Goal: Information Seeking & Learning: Learn about a topic

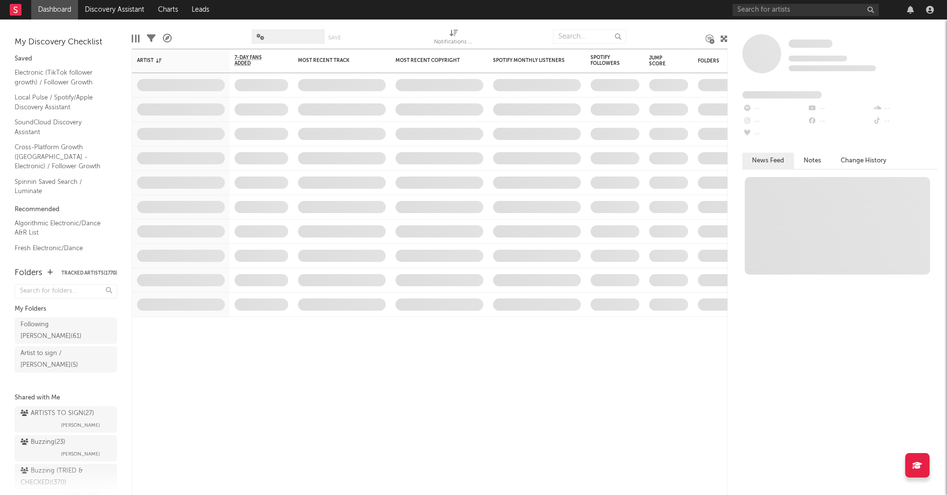
drag, startPoint x: 728, startPoint y: 14, endPoint x: 757, endPoint y: 13, distance: 28.8
click at [729, 14] on nav "Dashboard Discovery Assistant Charts Leads" at bounding box center [473, 9] width 947 height 19
click at [757, 13] on input "text" at bounding box center [805, 10] width 146 height 12
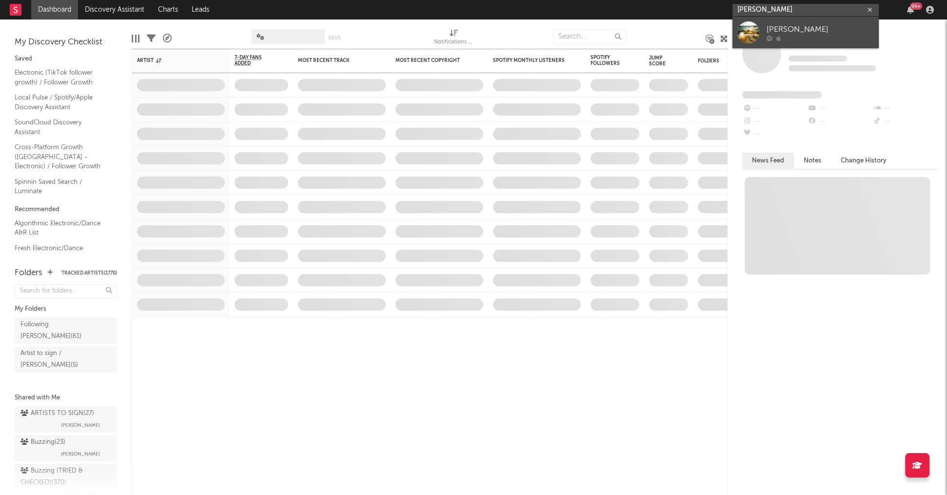
type input "[PERSON_NAME]"
click at [782, 28] on div "[PERSON_NAME]" at bounding box center [819, 29] width 107 height 12
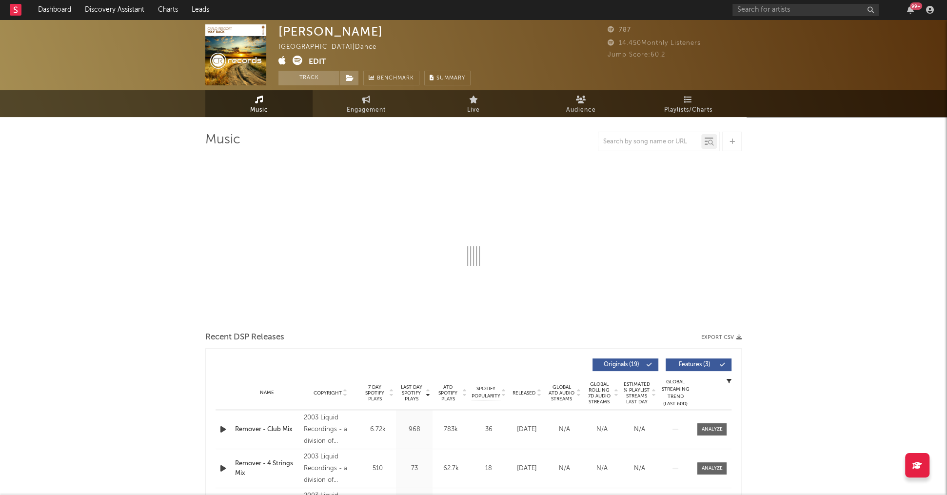
select select "1w"
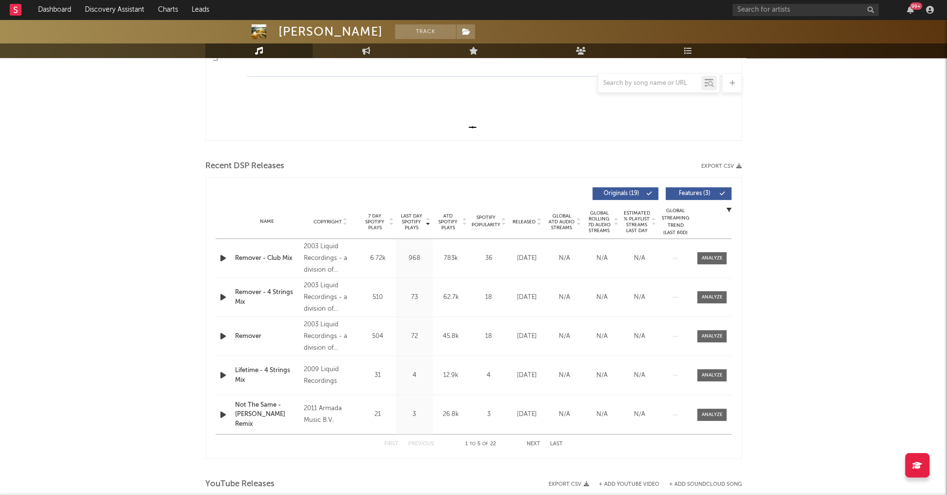
scroll to position [255, 0]
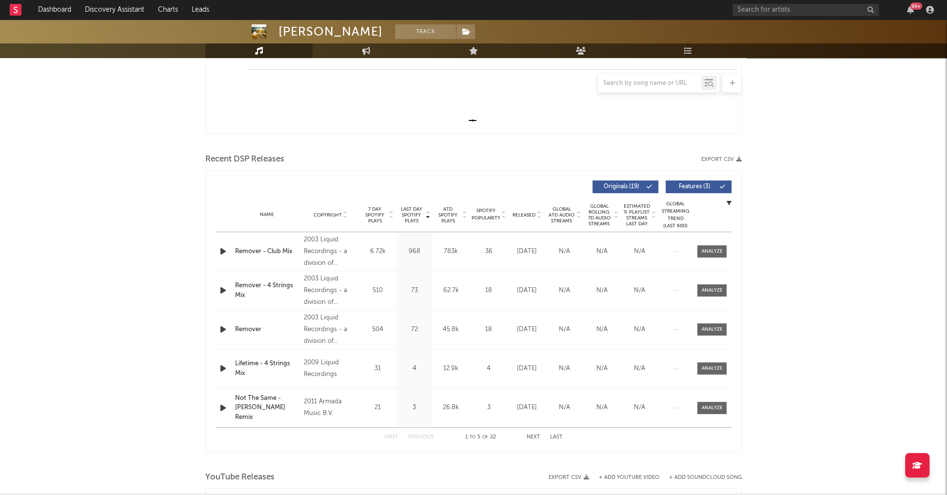
click at [402, 209] on span "Last Day Spotify Plays" at bounding box center [411, 215] width 26 height 18
click at [407, 210] on span "Last Day Spotify Plays" at bounding box center [411, 215] width 26 height 18
click at [715, 249] on div at bounding box center [711, 251] width 21 height 7
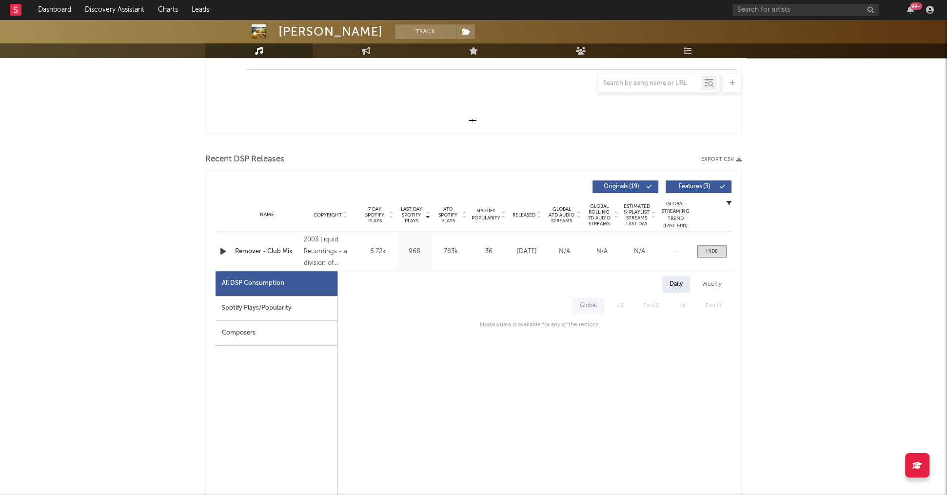
click at [289, 298] on div "Spotify Plays/Popularity" at bounding box center [276, 308] width 122 height 25
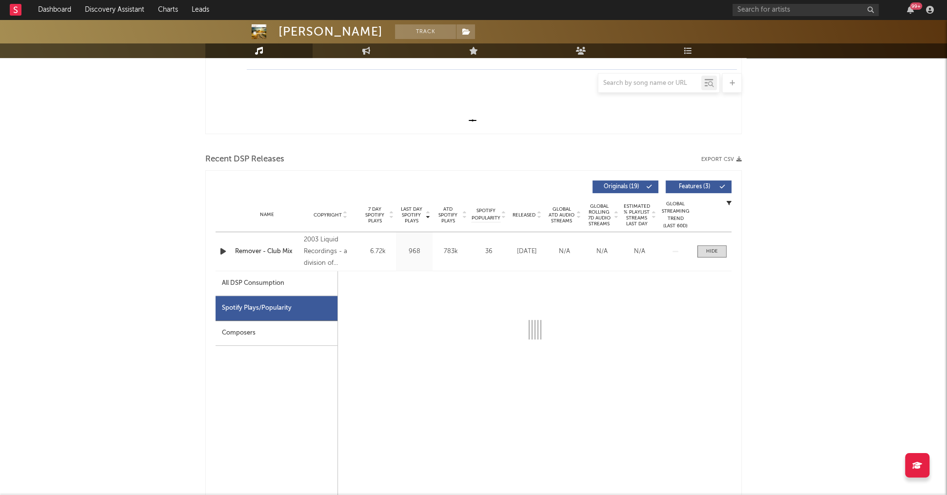
select select "6m"
select select "1w"
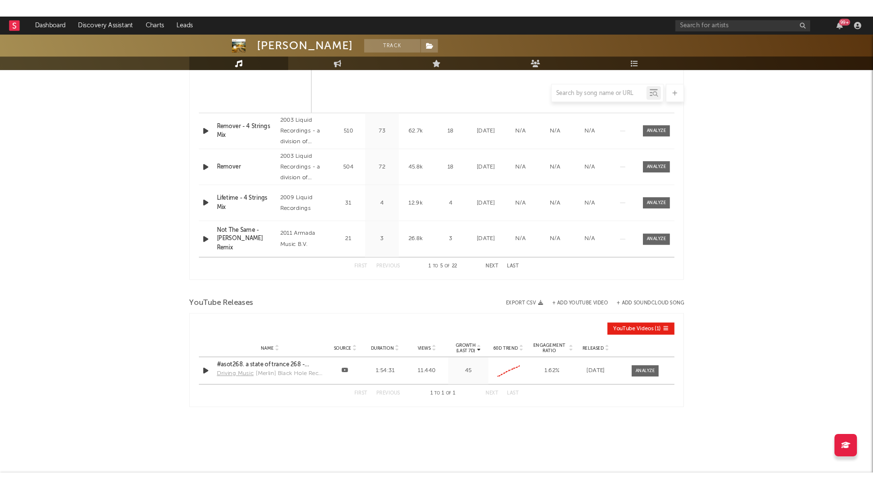
scroll to position [884, 0]
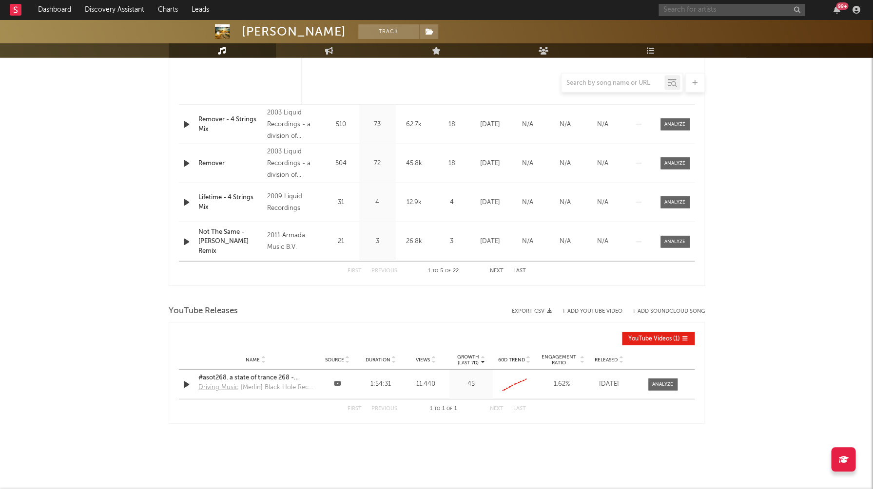
drag, startPoint x: 689, startPoint y: 14, endPoint x: 698, endPoint y: 9, distance: 9.6
click at [691, 13] on input "text" at bounding box center [732, 10] width 146 height 12
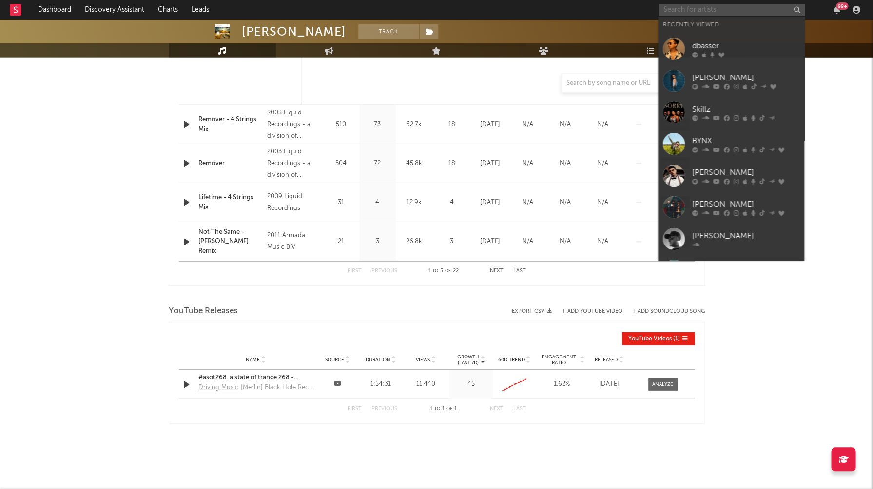
paste input "Pilatus"
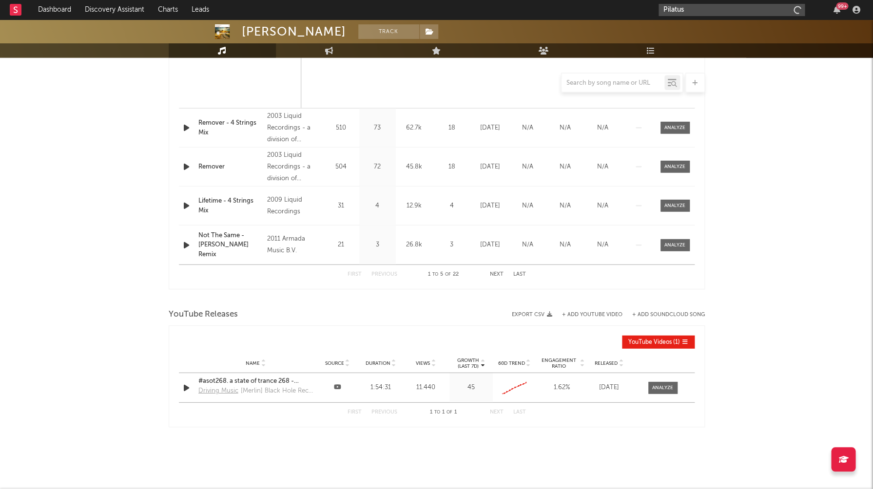
scroll to position [878, 0]
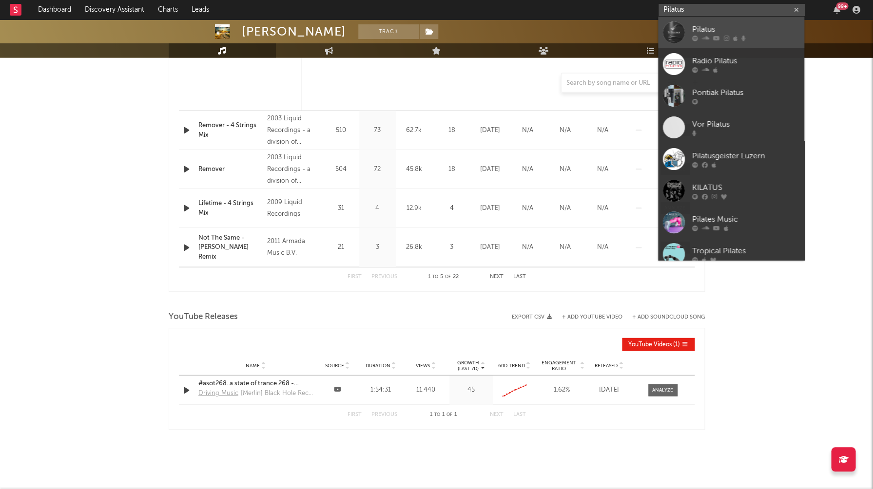
type input "Pilatus"
click at [699, 30] on div "Pilatus" at bounding box center [745, 29] width 107 height 12
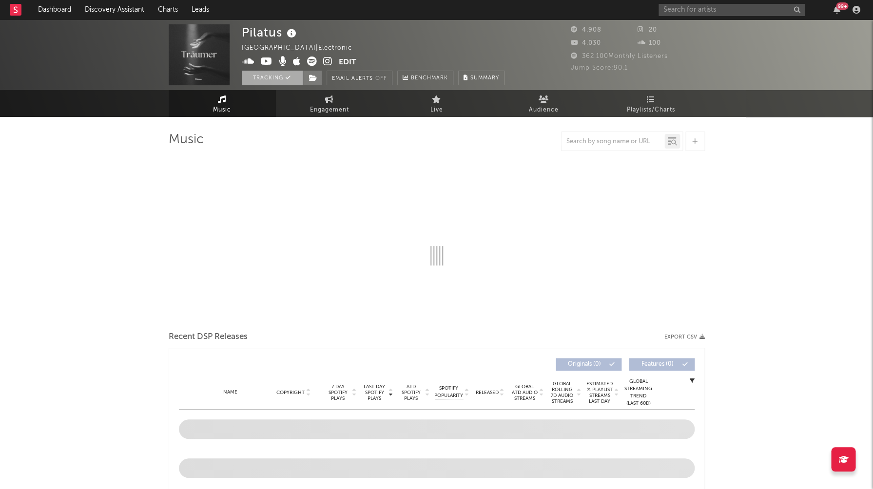
select select "6m"
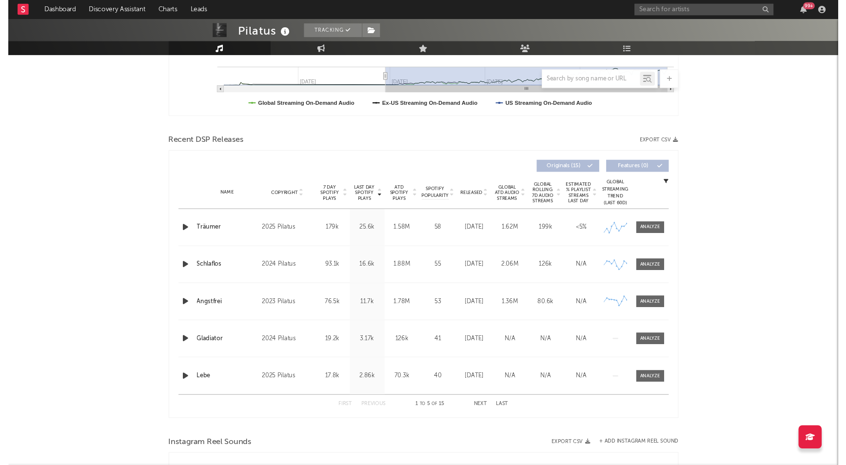
scroll to position [271, 0]
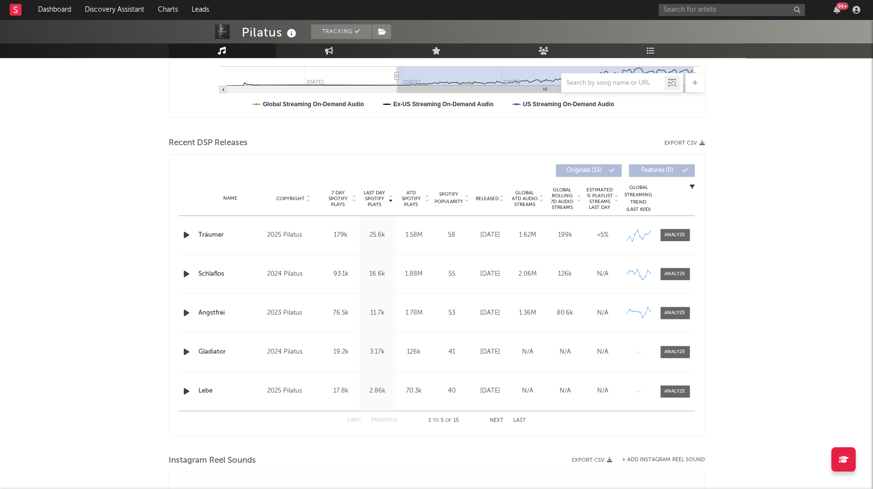
click at [488, 196] on span "Released" at bounding box center [487, 199] width 23 height 6
